Goal: Task Accomplishment & Management: Manage account settings

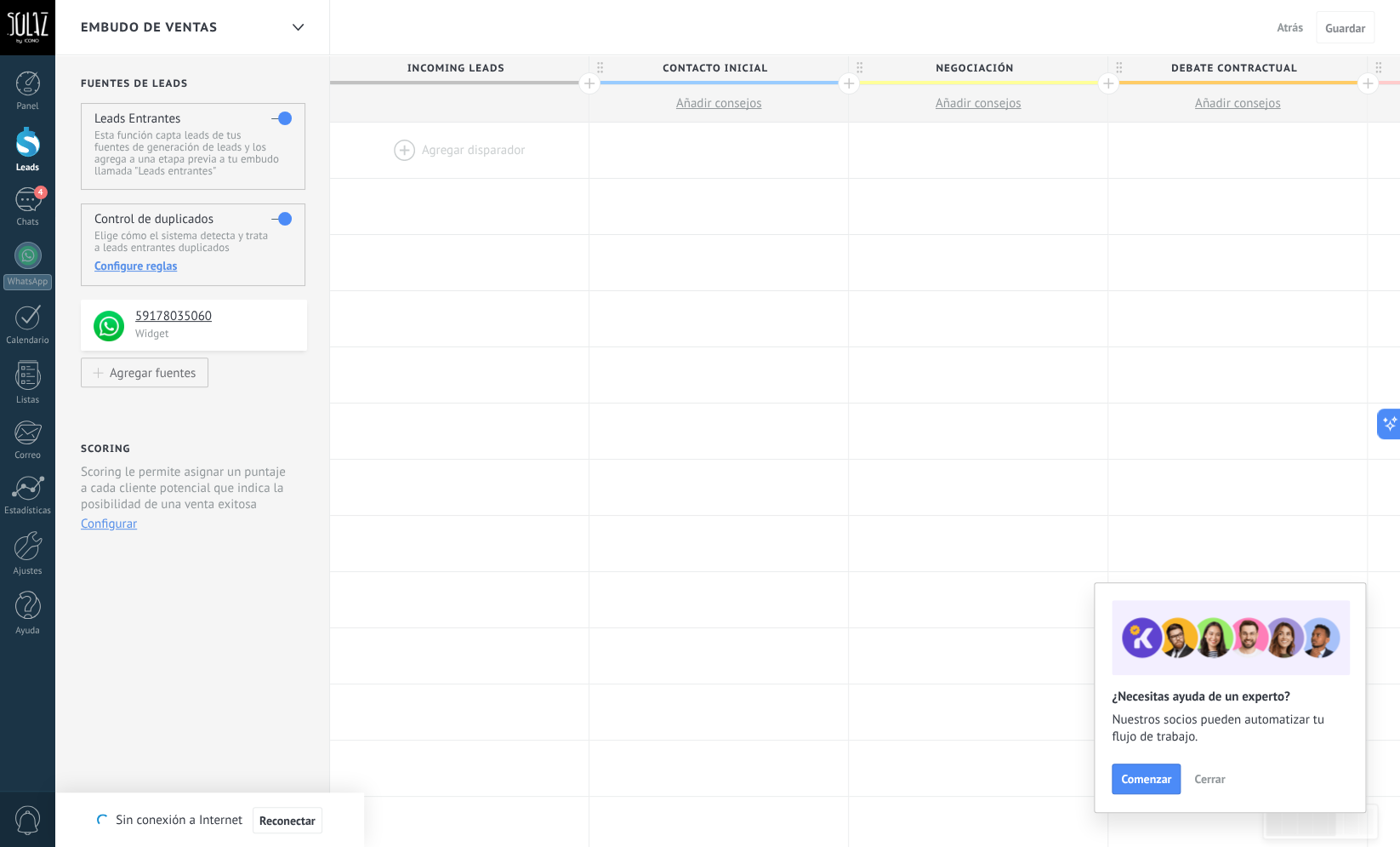
click at [1217, 780] on span "Cerrar" at bounding box center [1210, 779] width 31 height 12
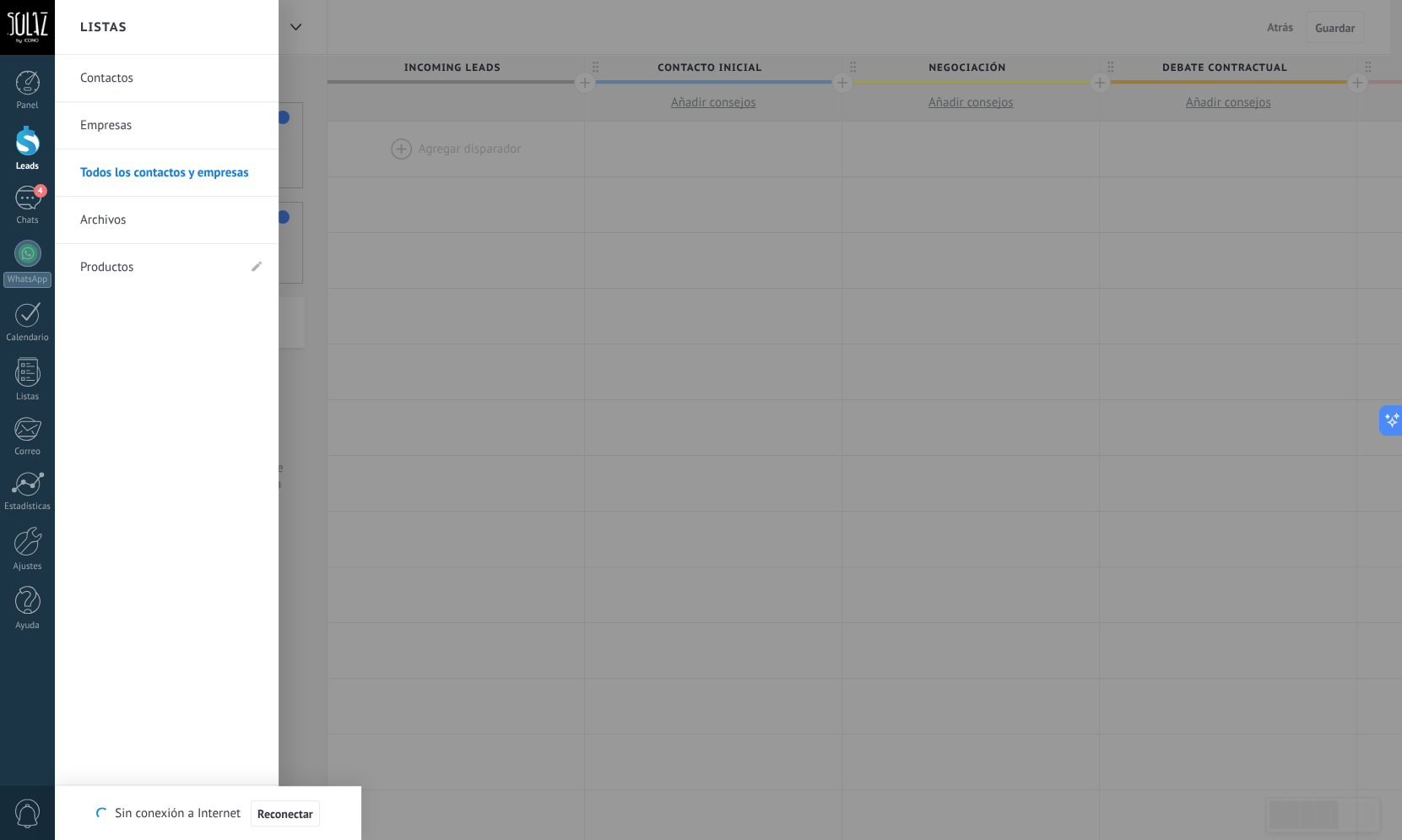
click at [20, 129] on div at bounding box center [28, 140] width 26 height 32
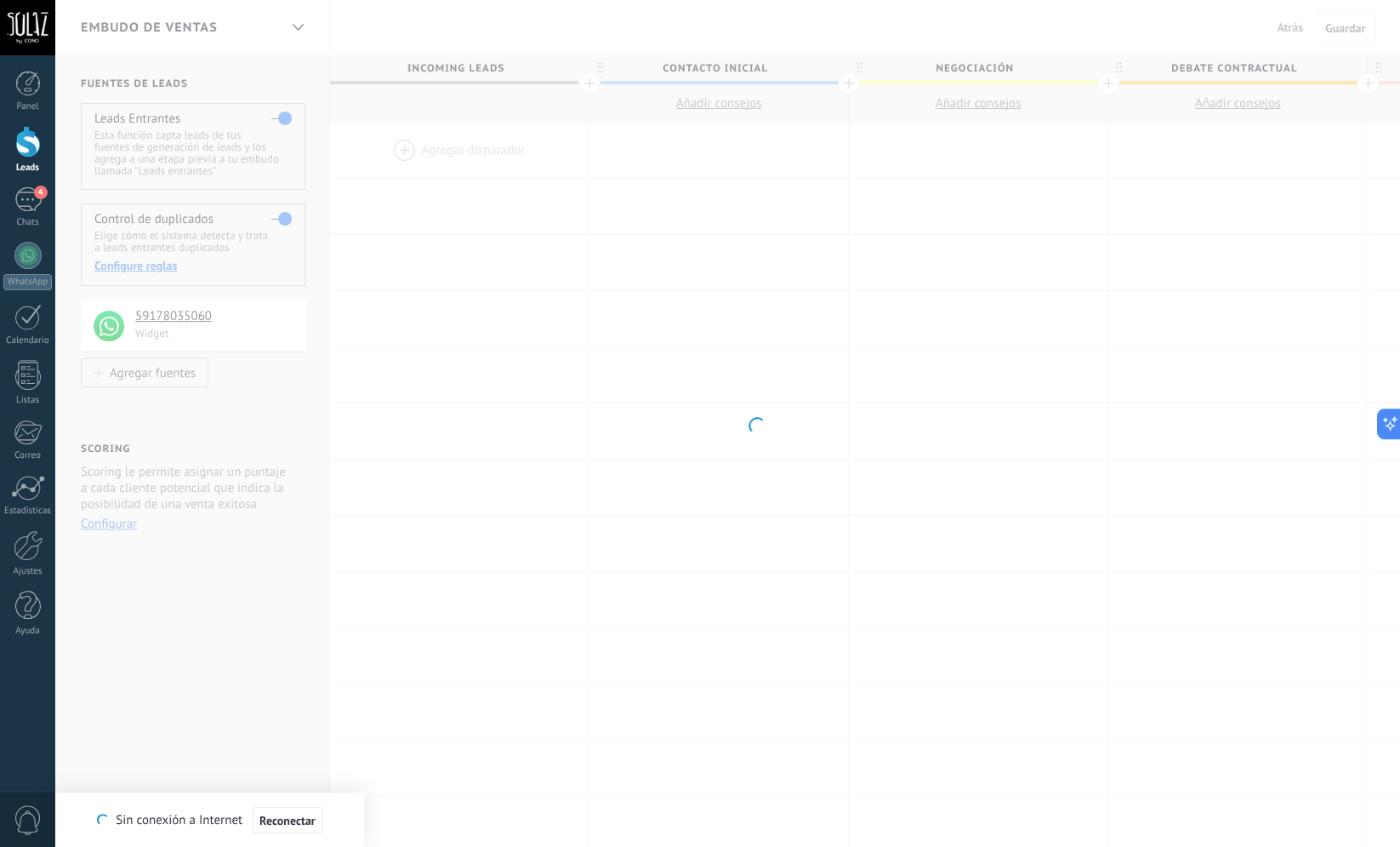
click at [29, 143] on div at bounding box center [28, 142] width 26 height 32
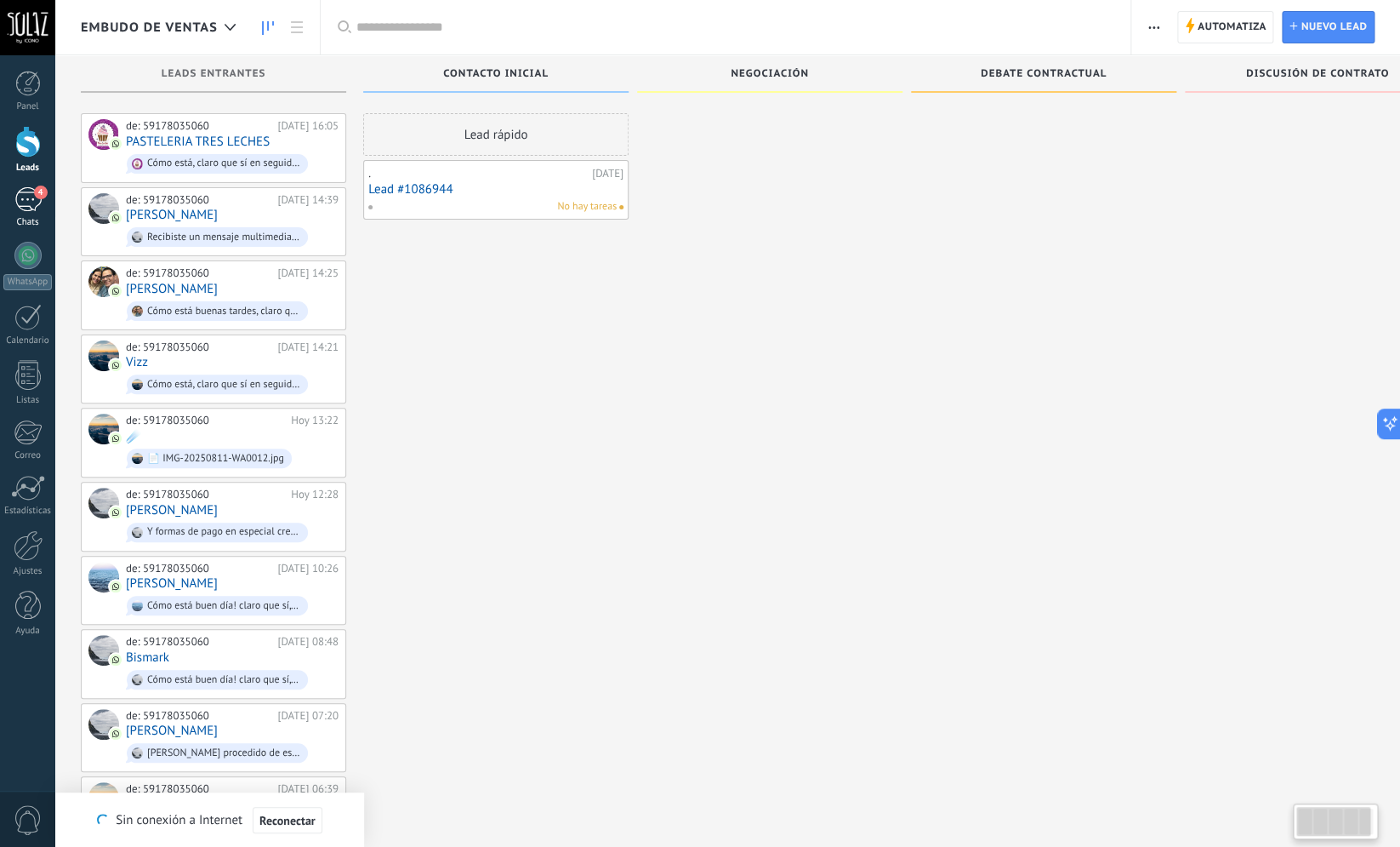
click at [31, 208] on div "4" at bounding box center [28, 200] width 27 height 25
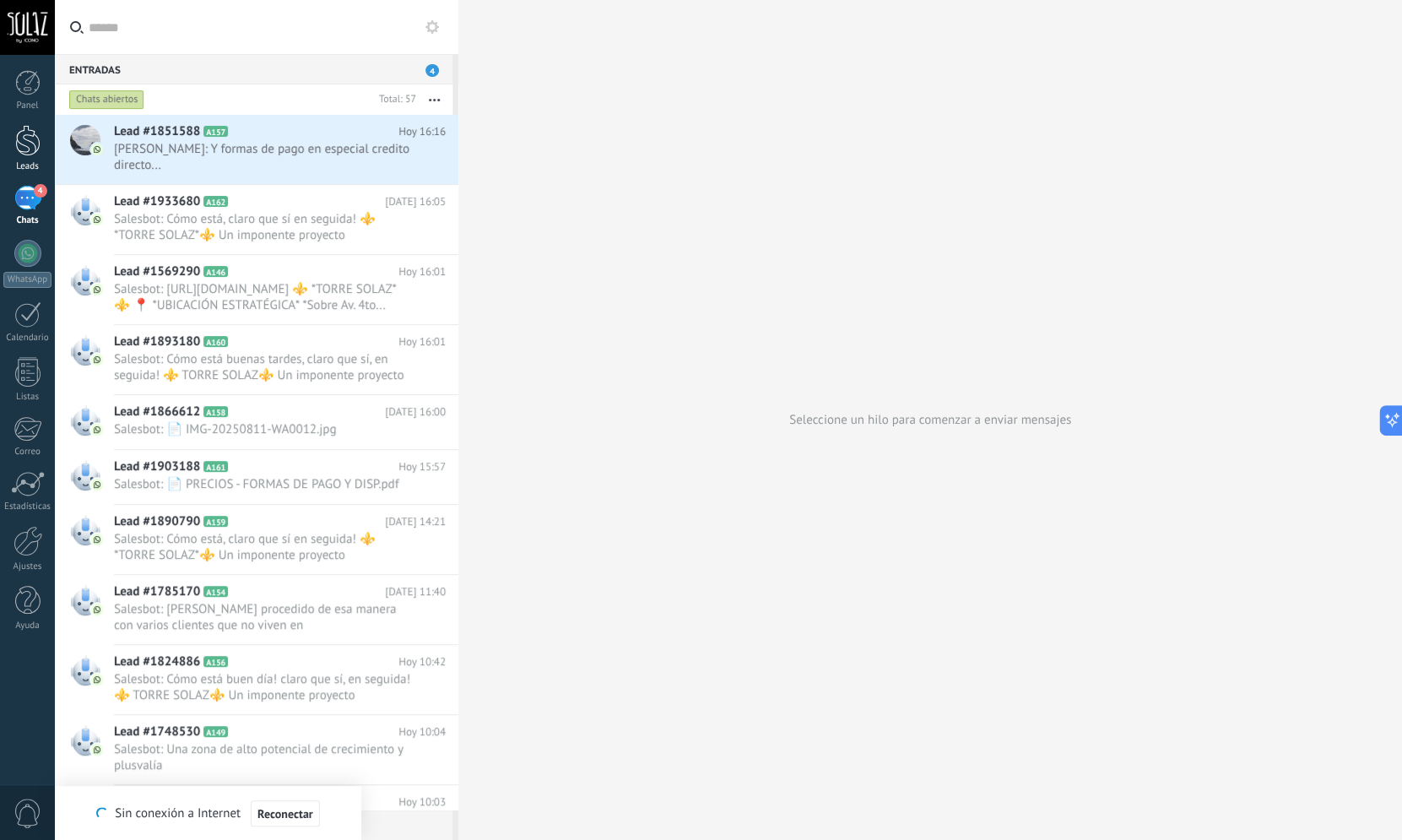
click at [19, 152] on div at bounding box center [28, 140] width 26 height 32
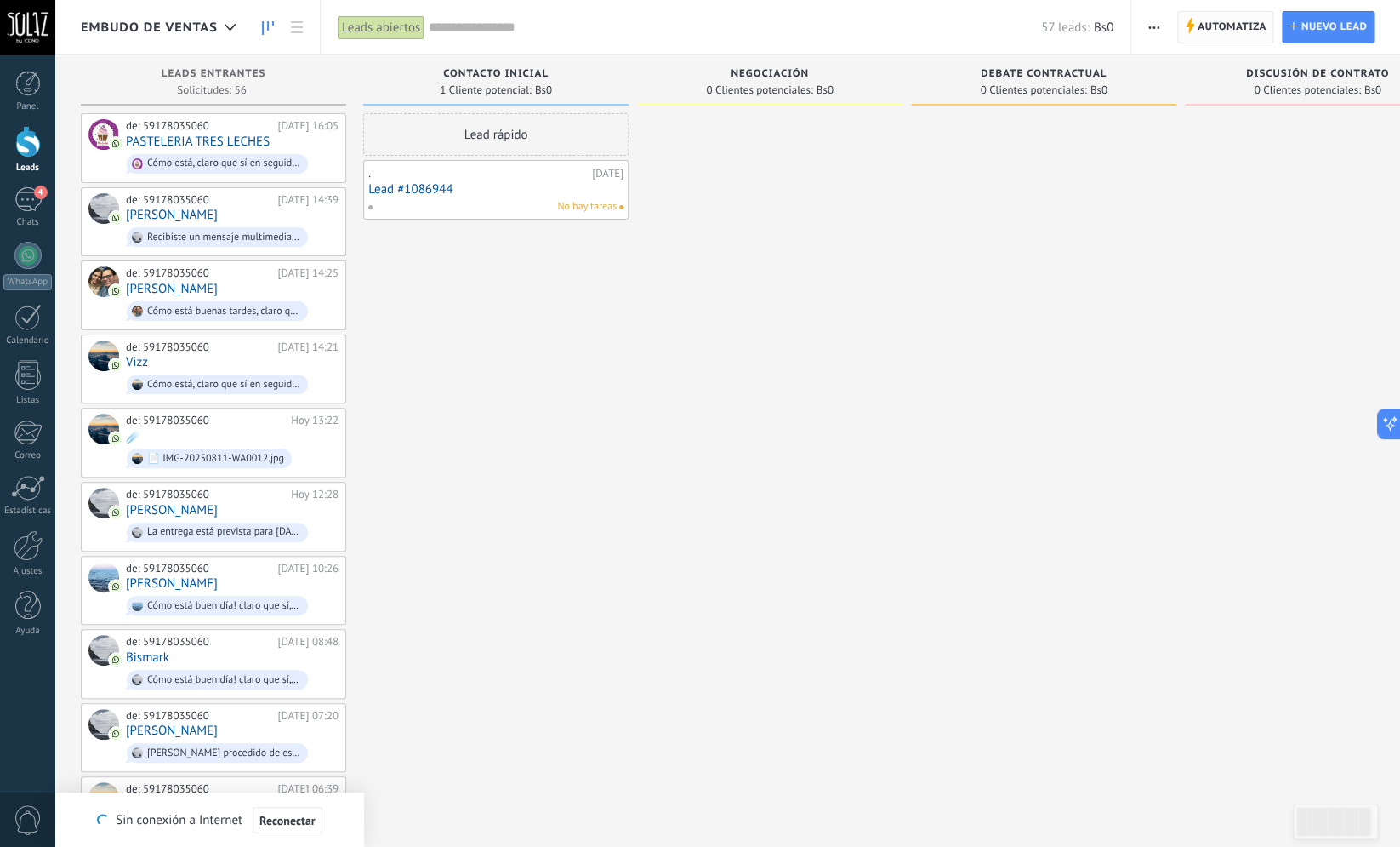
click at [1236, 18] on span "Automatiza" at bounding box center [1231, 27] width 69 height 31
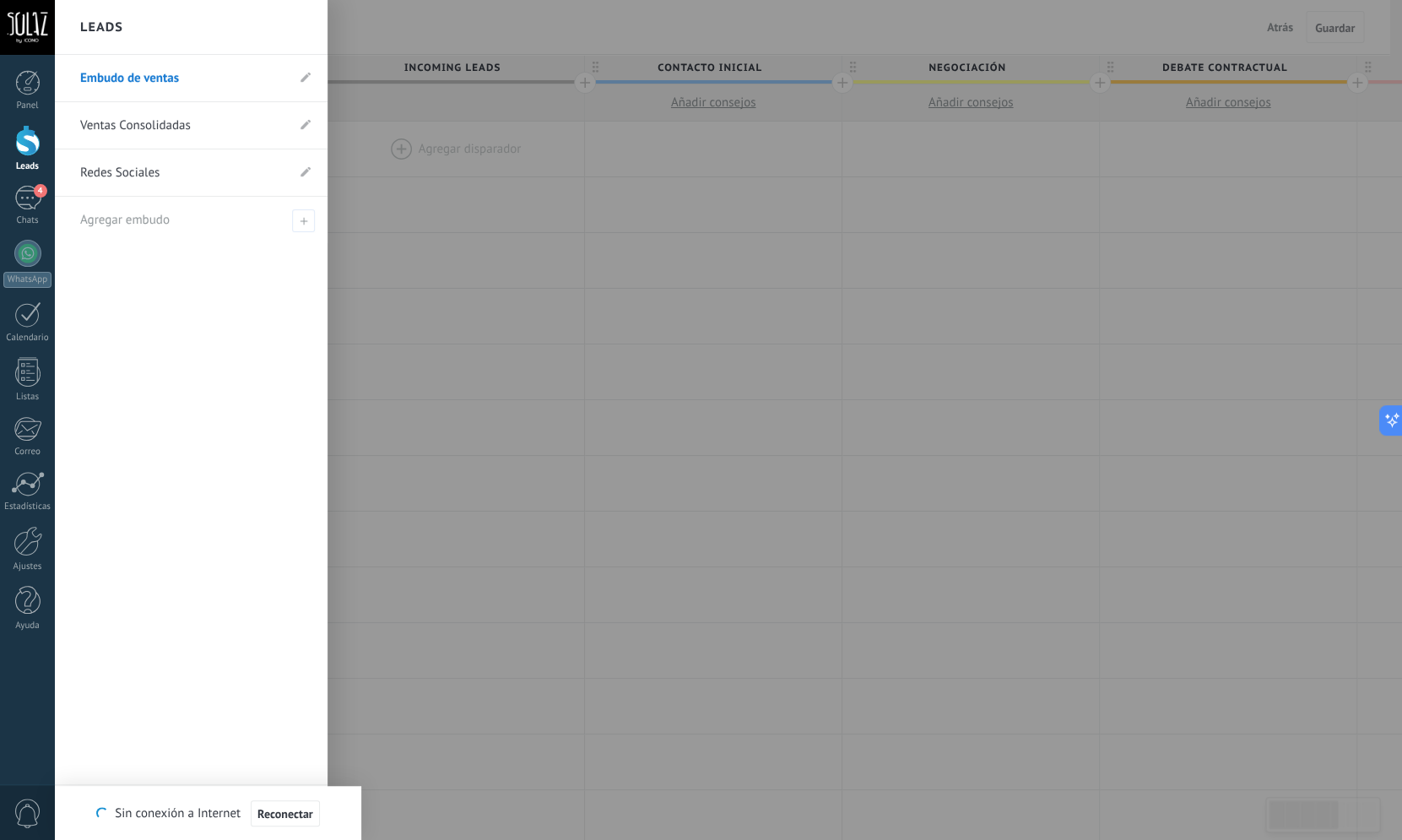
click at [26, 154] on div at bounding box center [28, 140] width 26 height 32
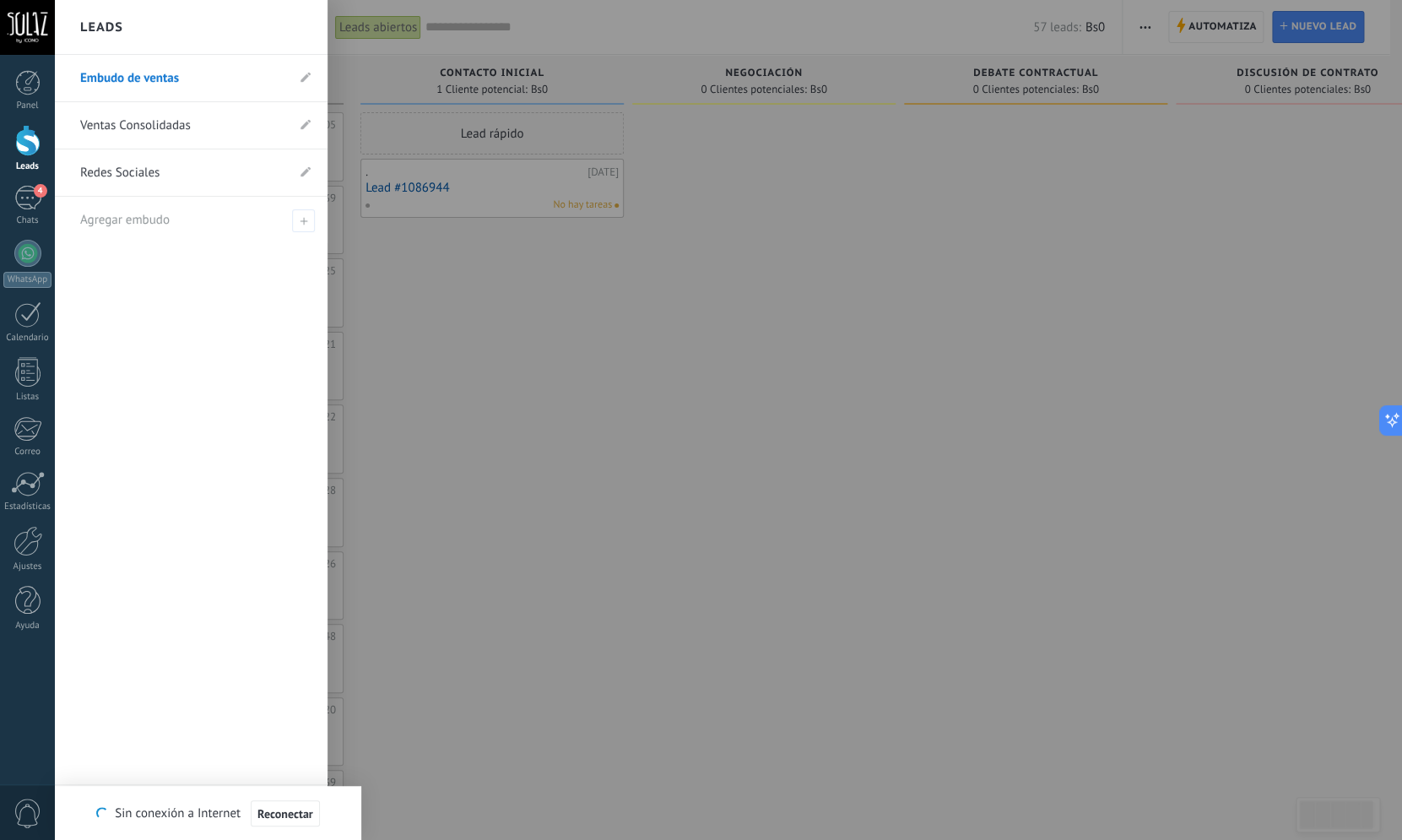
click at [23, 146] on div at bounding box center [28, 140] width 26 height 32
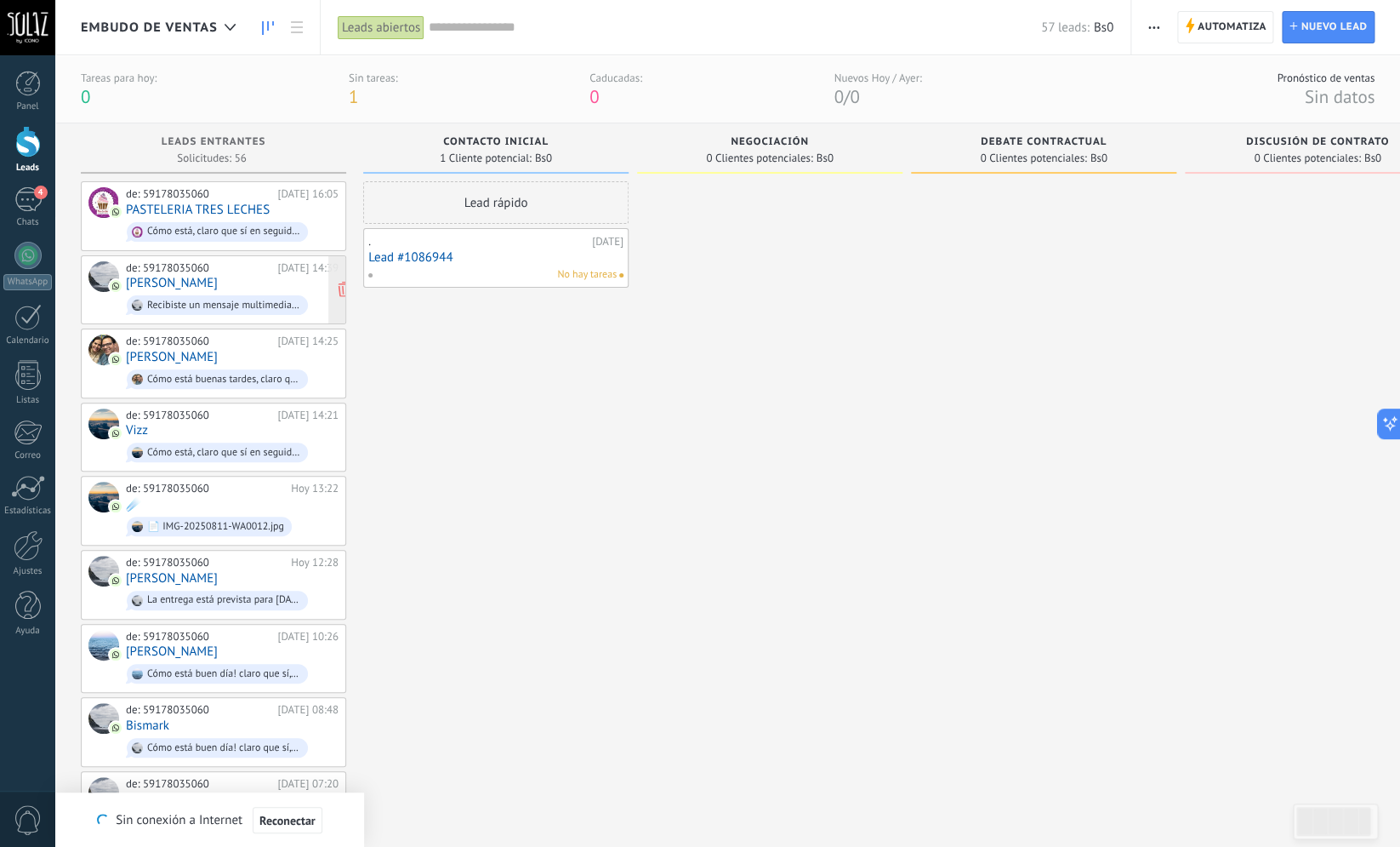
click at [217, 286] on link "[PERSON_NAME]" at bounding box center [172, 282] width 92 height 15
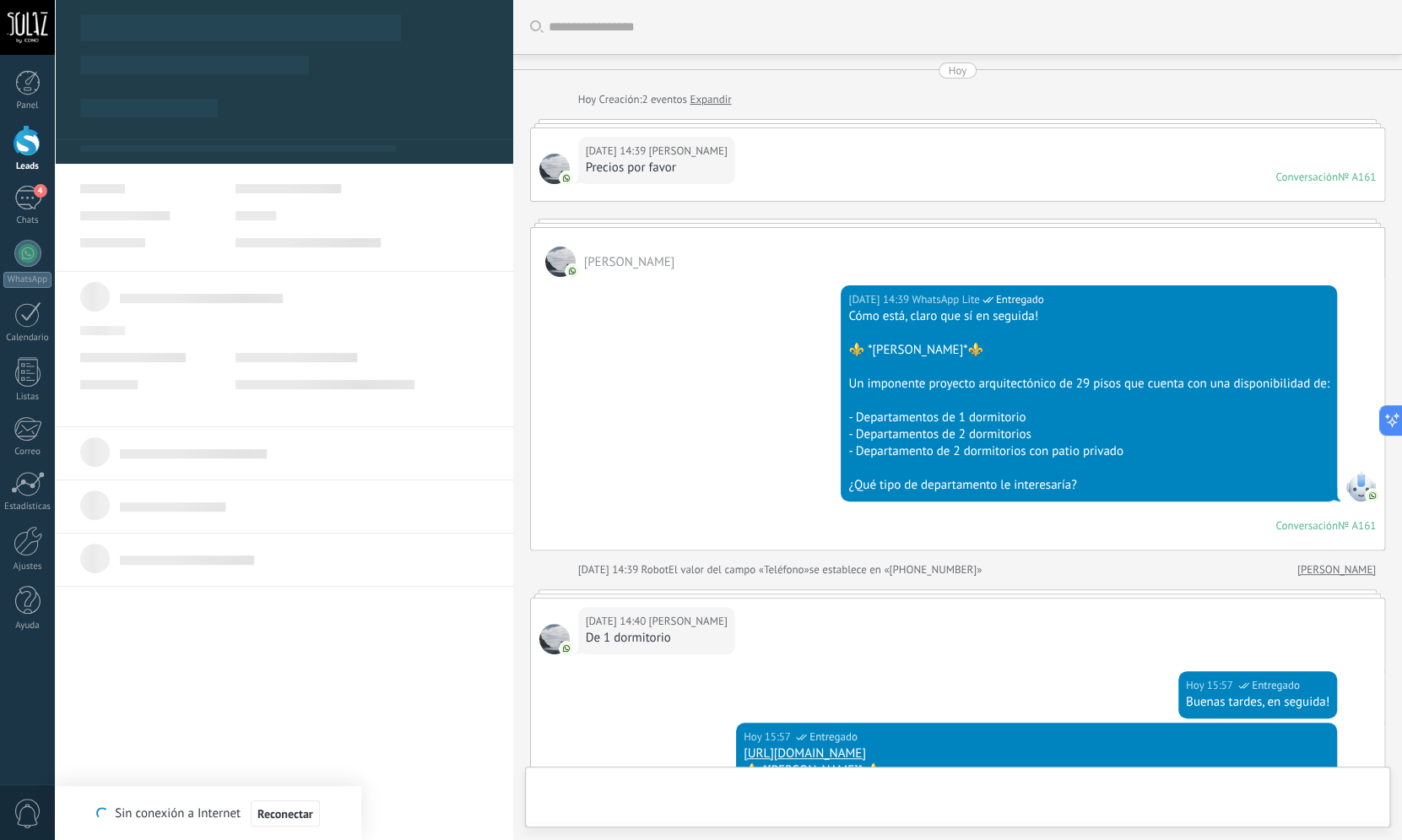
scroll to position [771, 0]
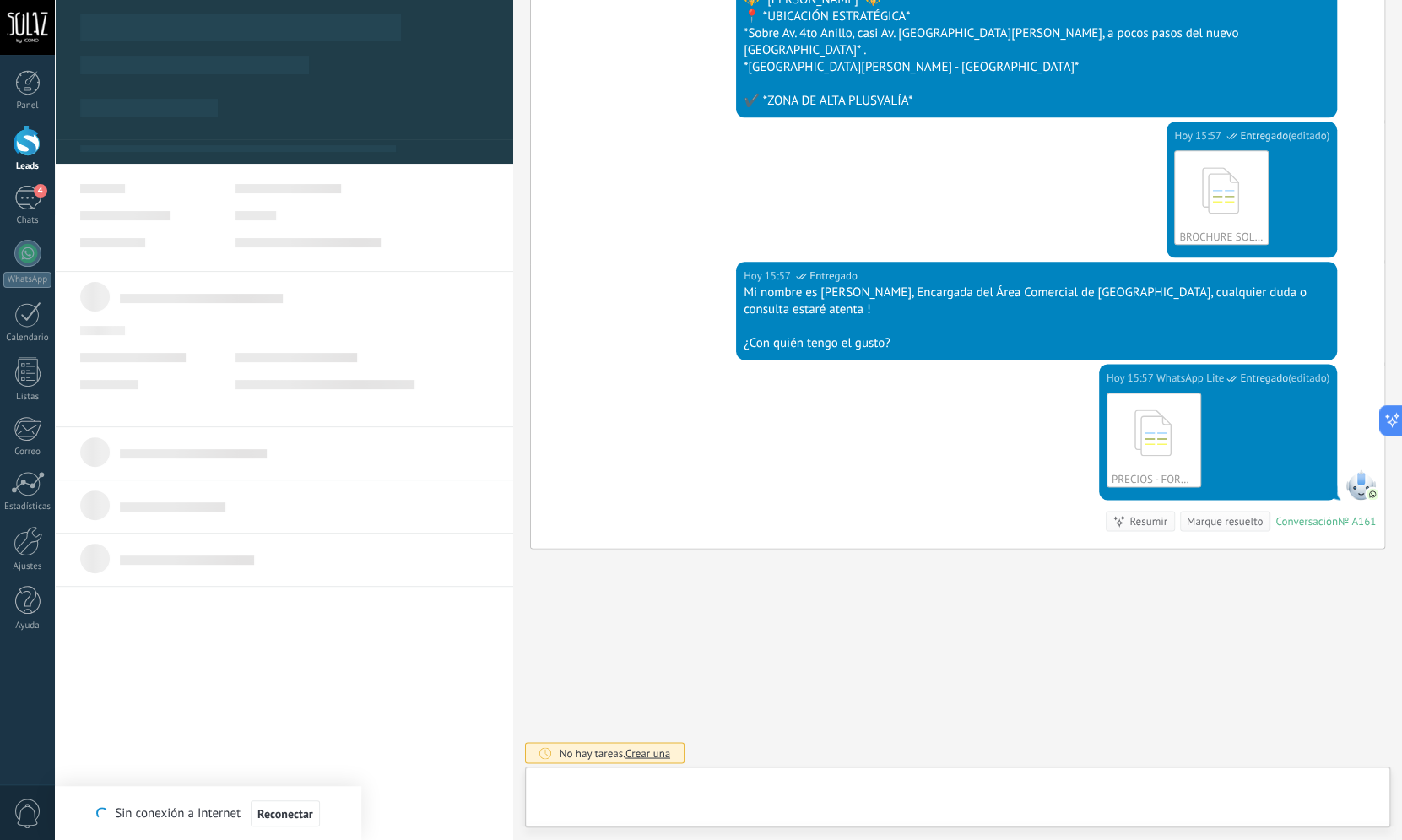
type textarea "**********"
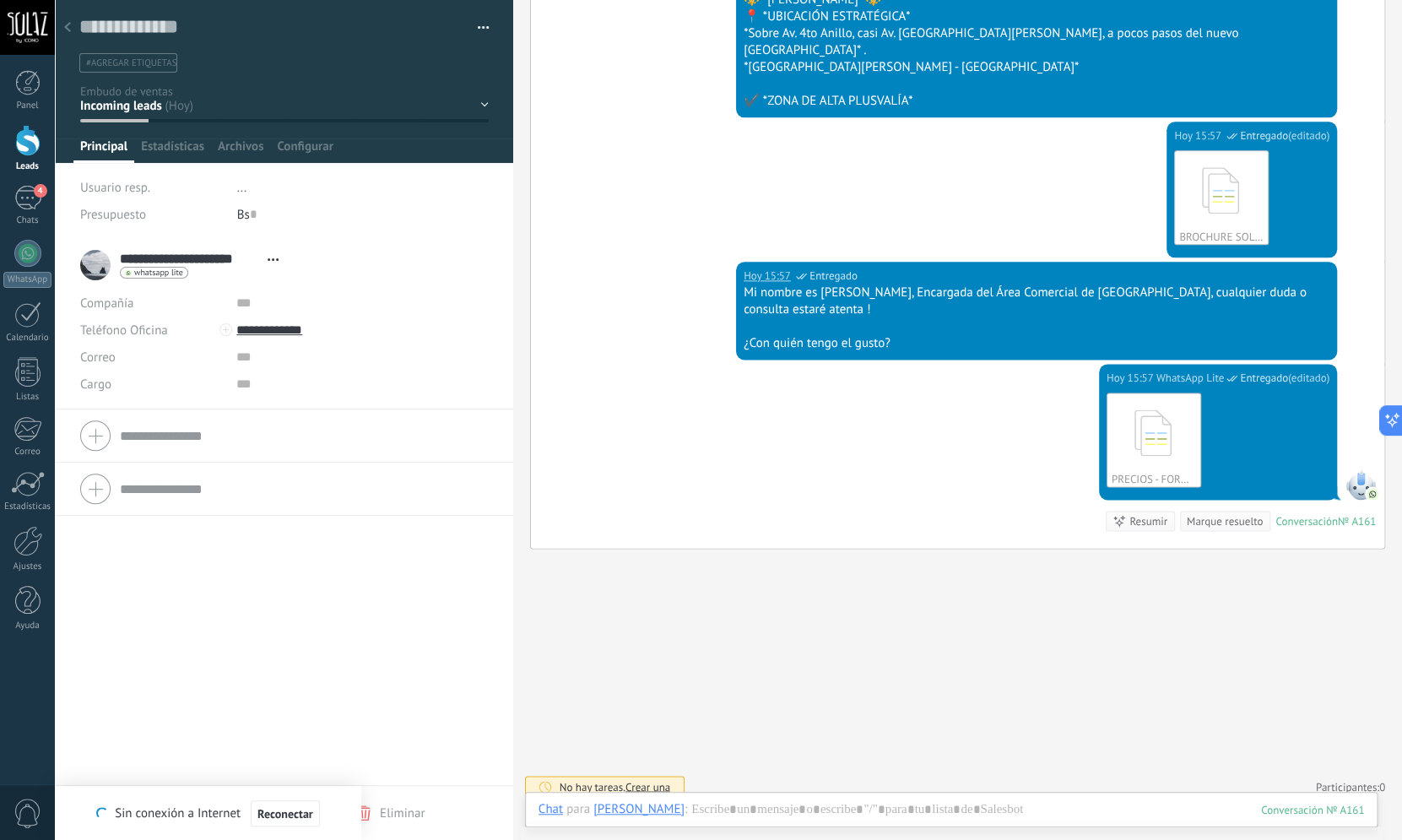
scroll to position [281, 0]
